Goal: Transaction & Acquisition: Download file/media

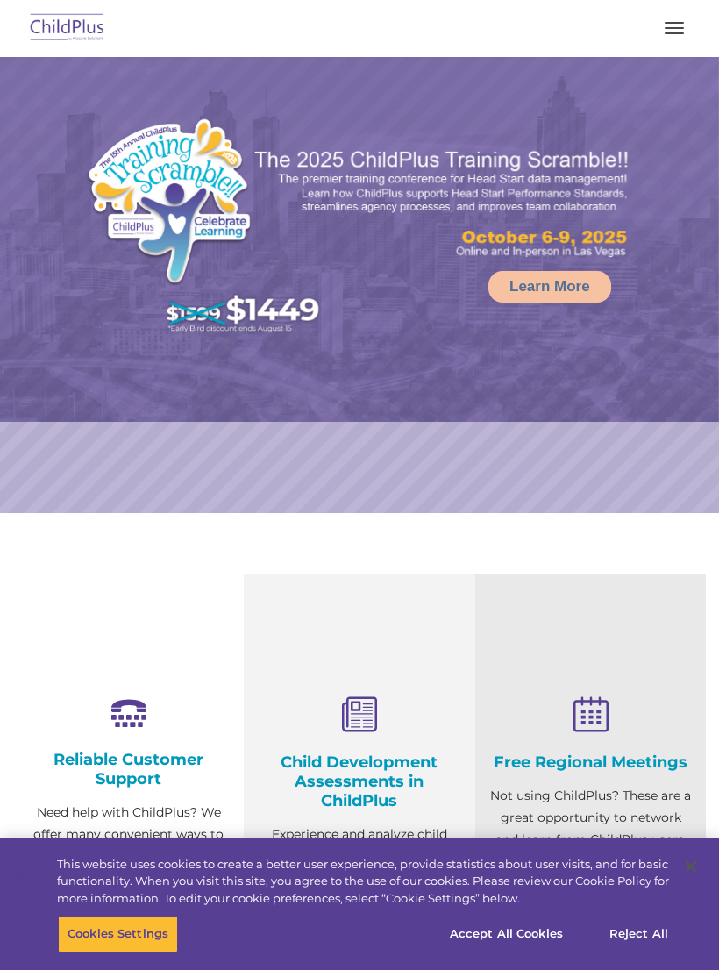
select select "MEDIUM"
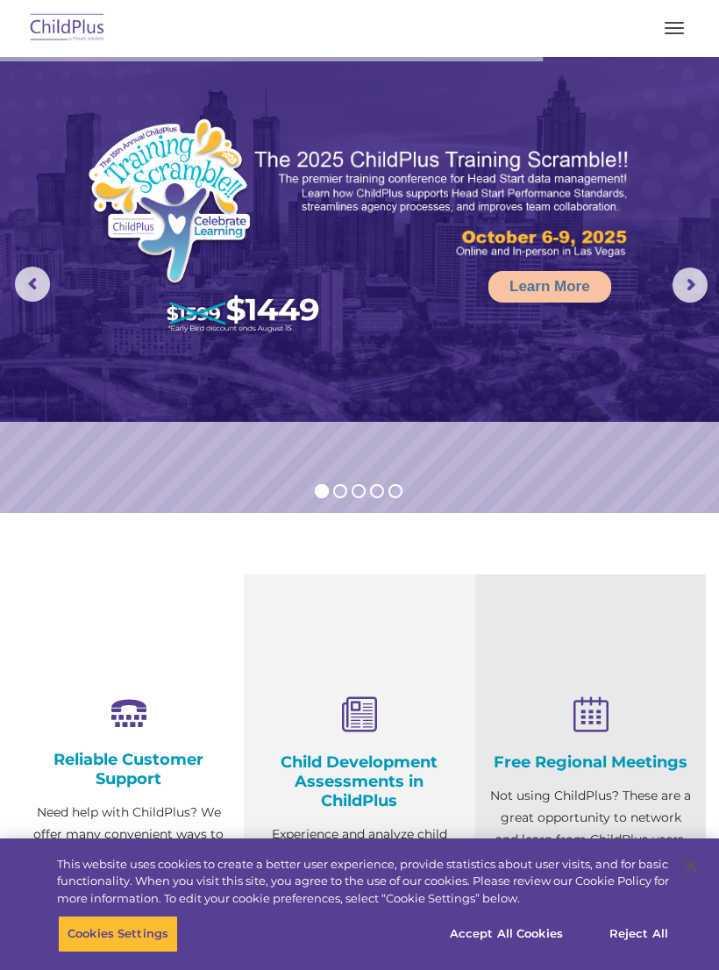
click at [672, 32] on button "button" at bounding box center [674, 28] width 37 height 28
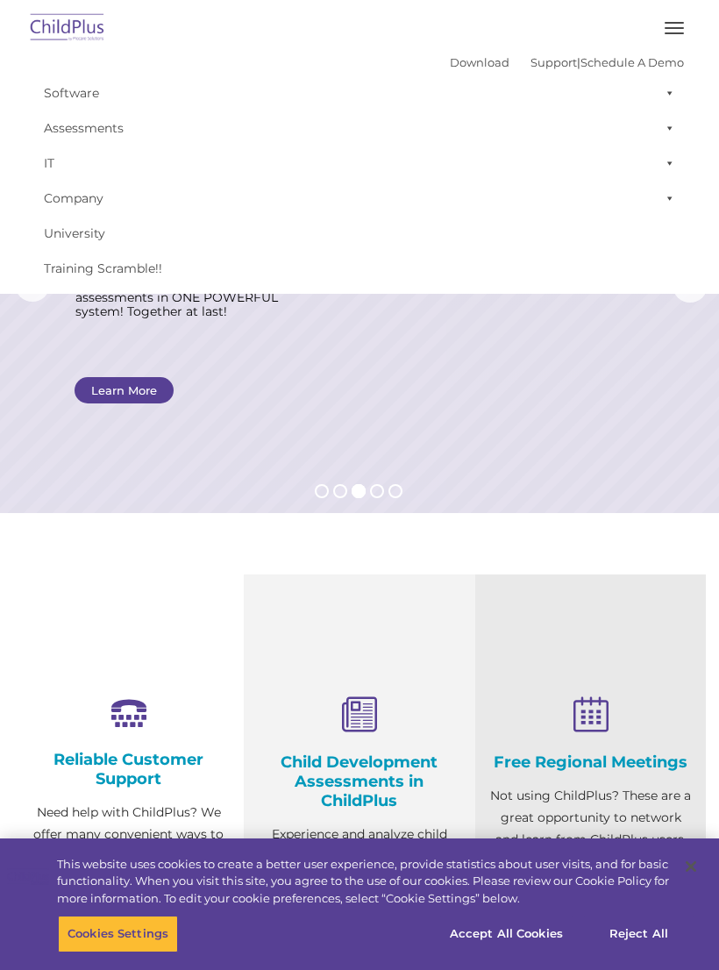
click at [679, 29] on button "button" at bounding box center [674, 28] width 37 height 28
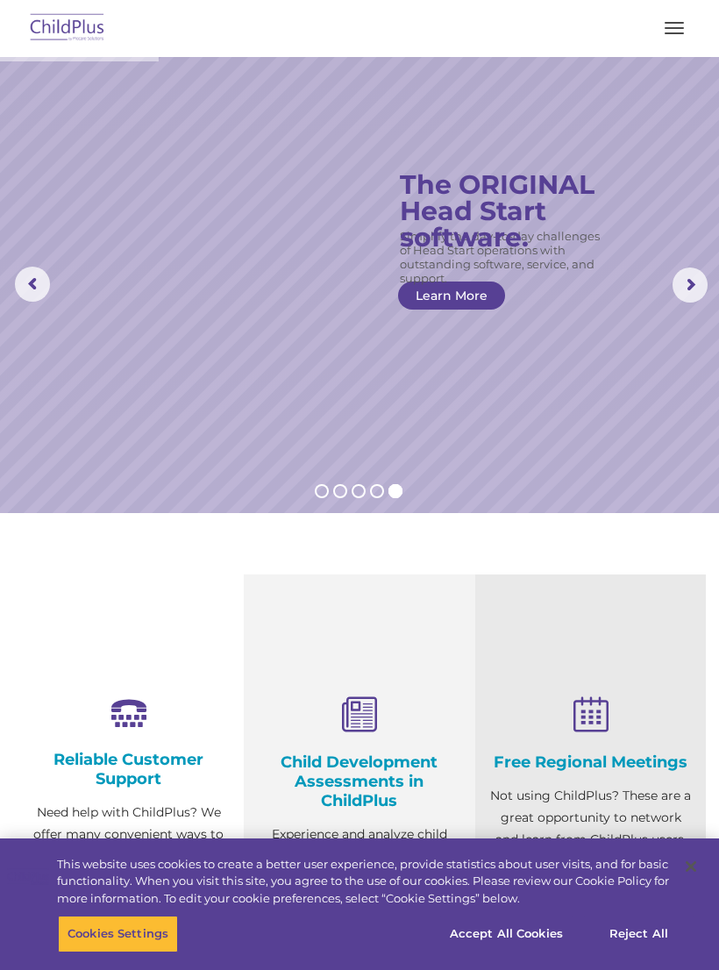
click at [682, 288] on rs-arrow at bounding box center [690, 284] width 35 height 35
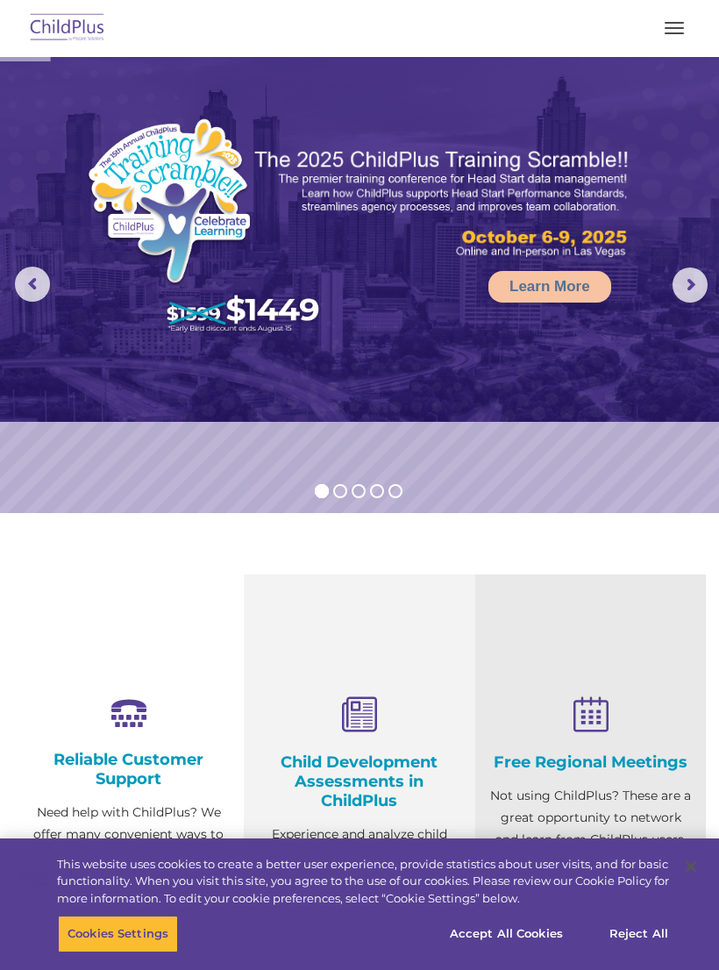
click at [684, 303] on img at bounding box center [359, 239] width 719 height 365
click at [680, 29] on button "button" at bounding box center [674, 28] width 37 height 28
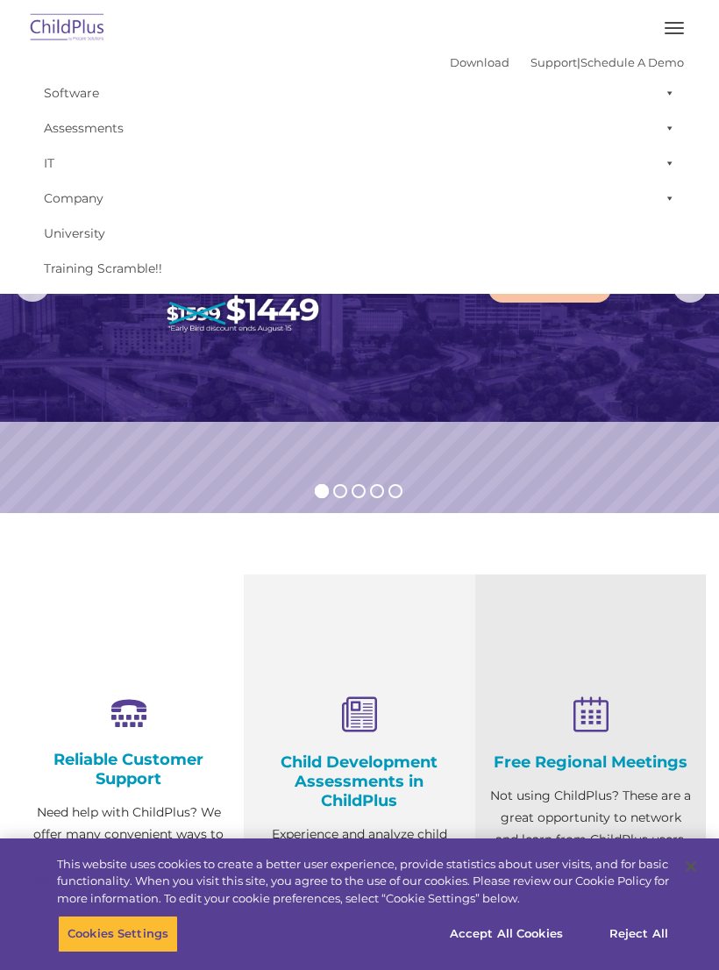
click at [63, 96] on link "Software" at bounding box center [359, 92] width 649 height 35
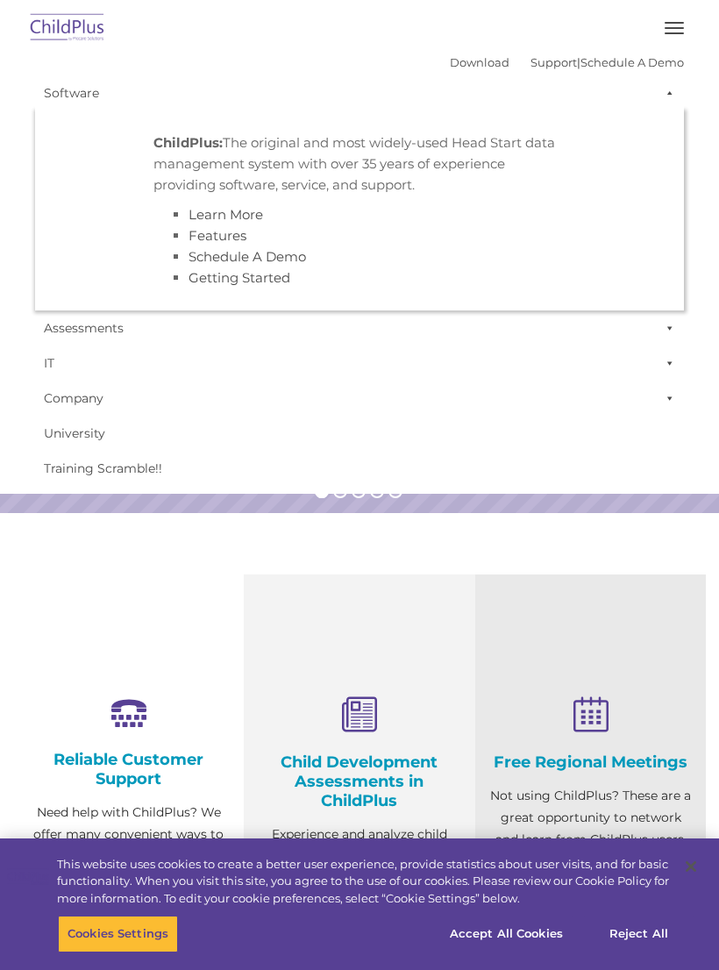
click at [500, 374] on link "IT" at bounding box center [359, 362] width 649 height 35
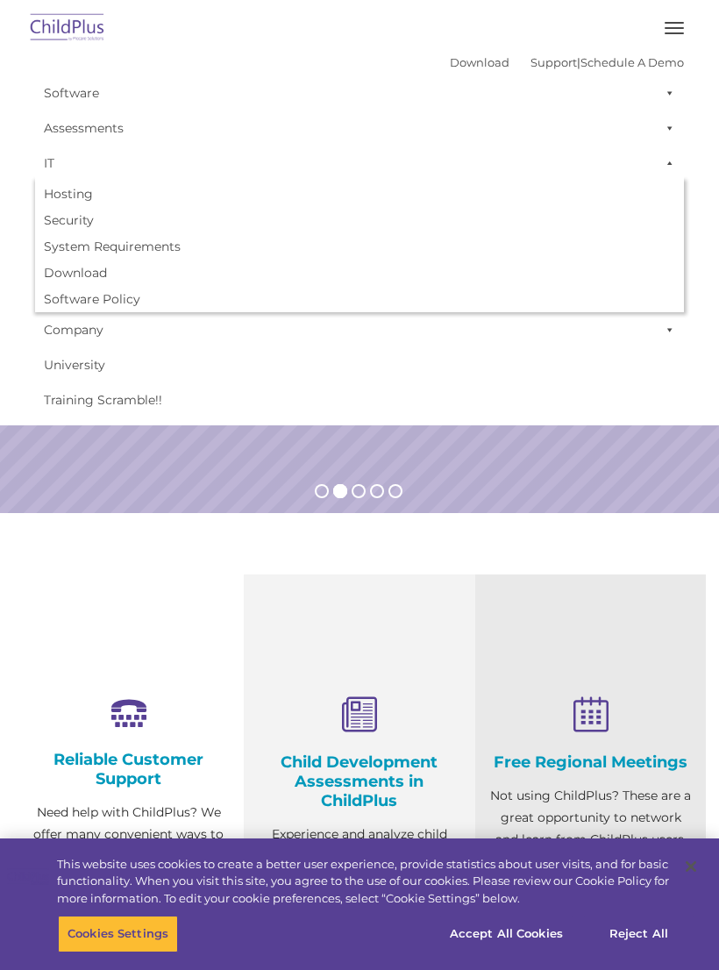
click at [73, 268] on link "Download" at bounding box center [359, 273] width 649 height 26
